Goal: Check status

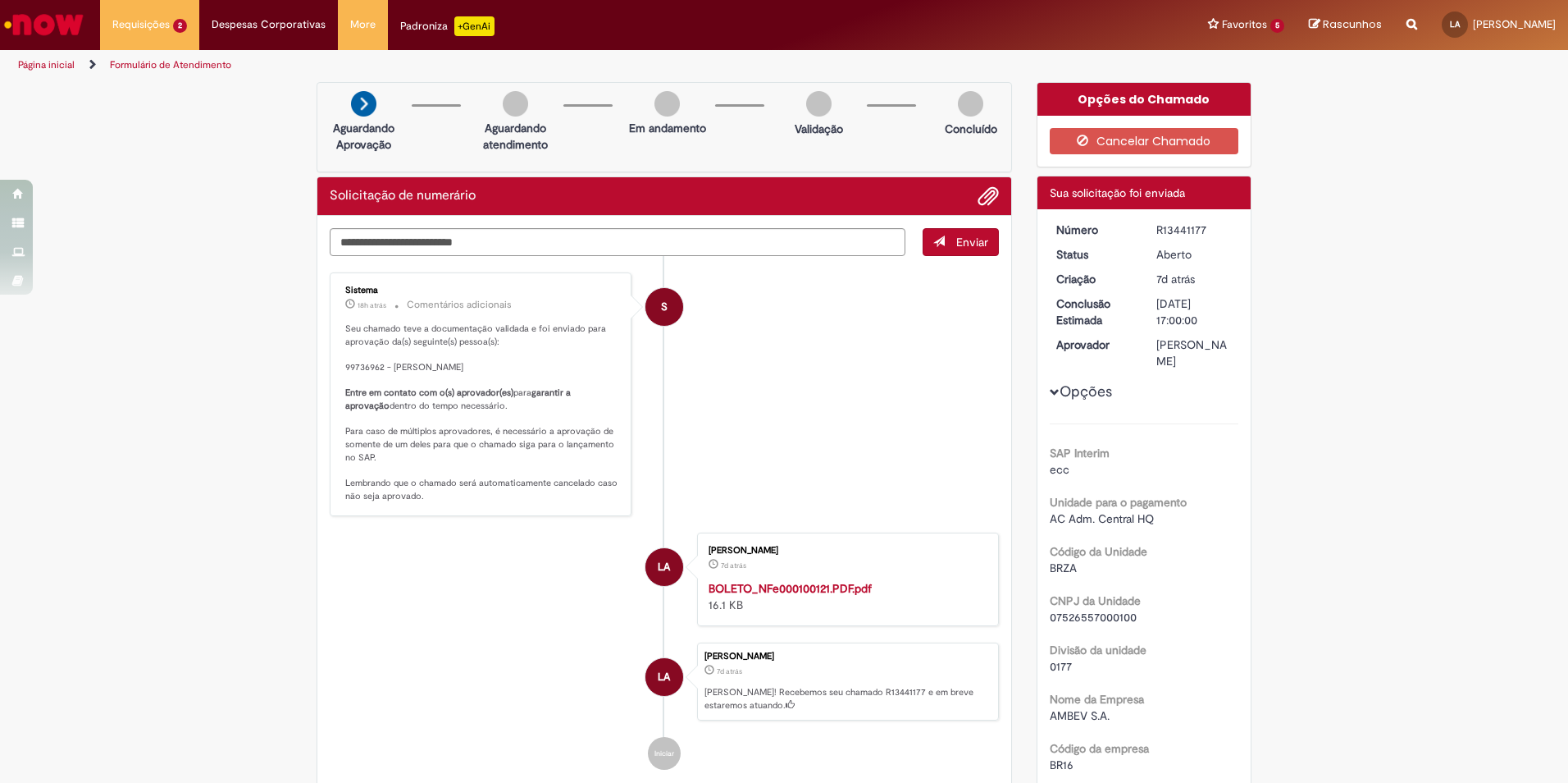
drag, startPoint x: 445, startPoint y: 417, endPoint x: 574, endPoint y: 415, distance: 129.0
click at [574, 415] on p "Seu chamado teve a documentação validada e foi enviado para aprovação da(s) seg…" at bounding box center [481, 412] width 273 height 180
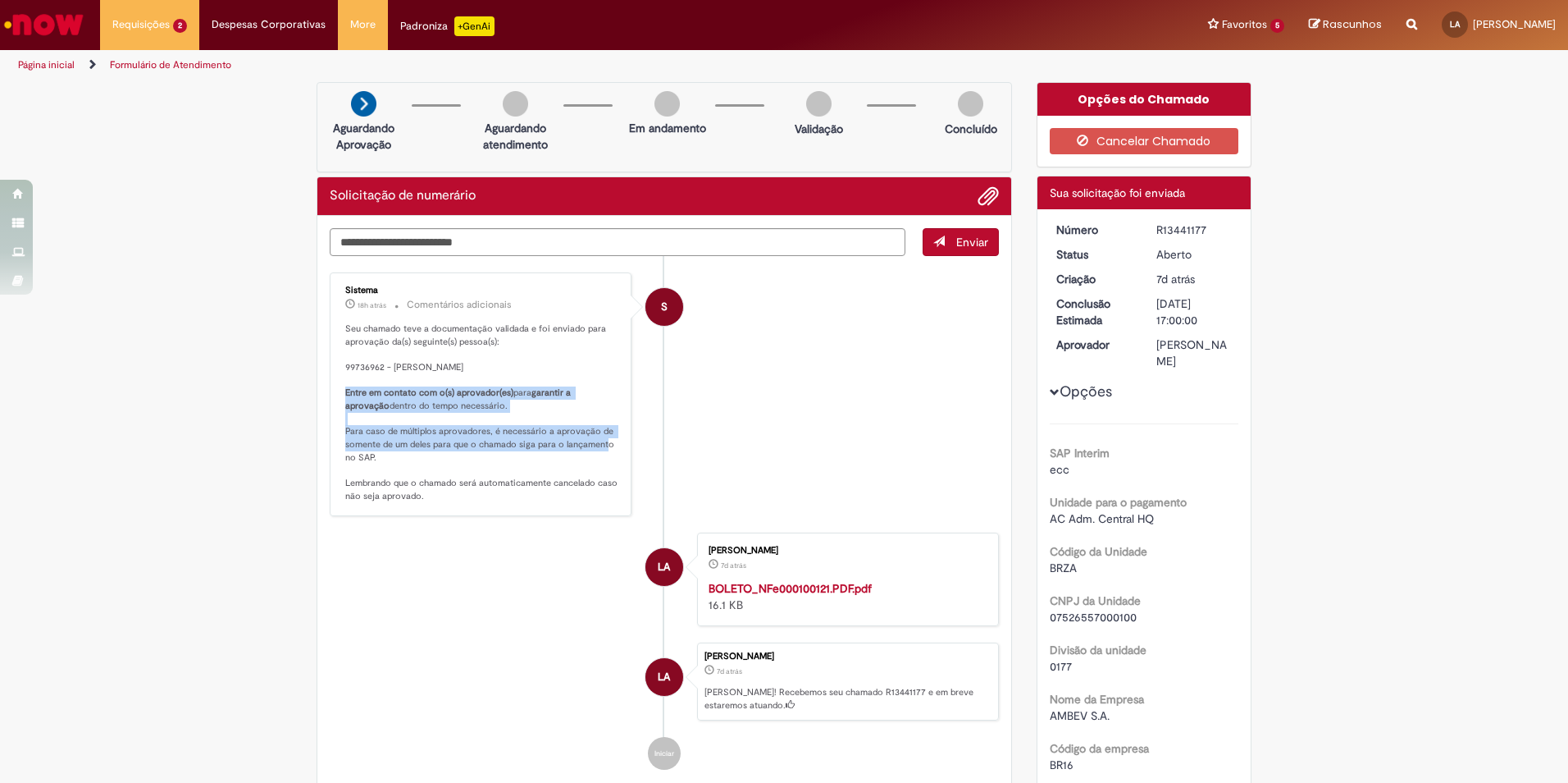
drag, startPoint x: 335, startPoint y: 409, endPoint x: 603, endPoint y: 454, distance: 271.8
click at [603, 454] on div "Sistema 18h atrás 18 horas atrás Comentários adicionais Seu chamado teve a docu…" at bounding box center [481, 394] width 292 height 234
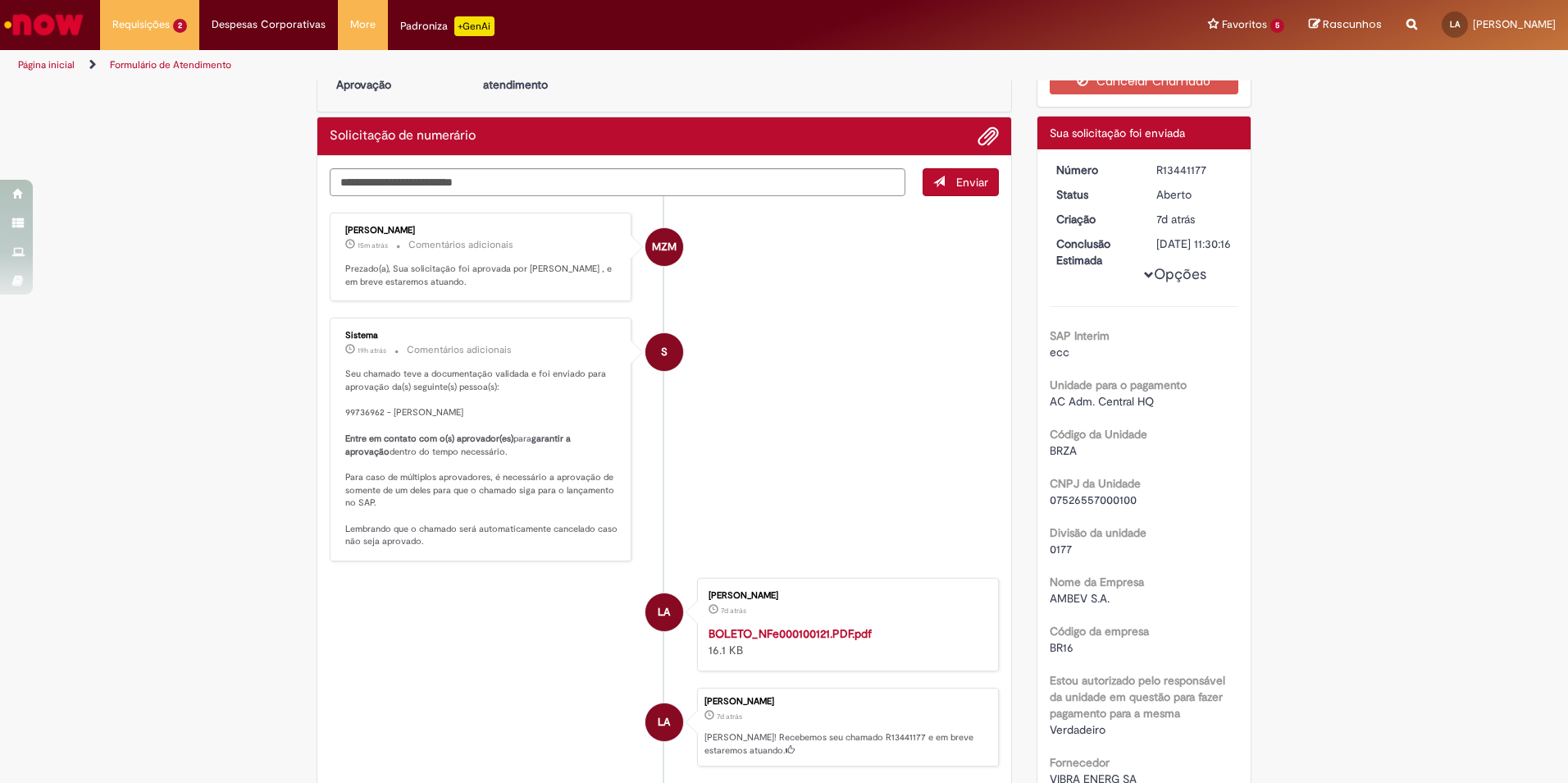
scroll to position [12, 0]
